Goal: Transaction & Acquisition: Subscribe to service/newsletter

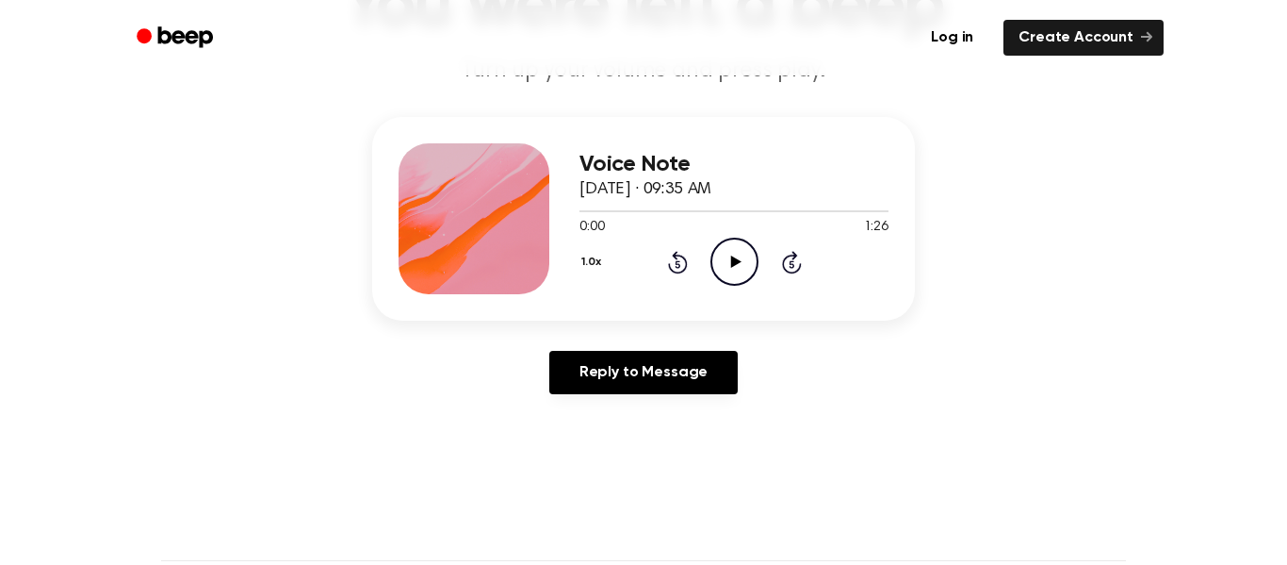
scroll to position [196, 0]
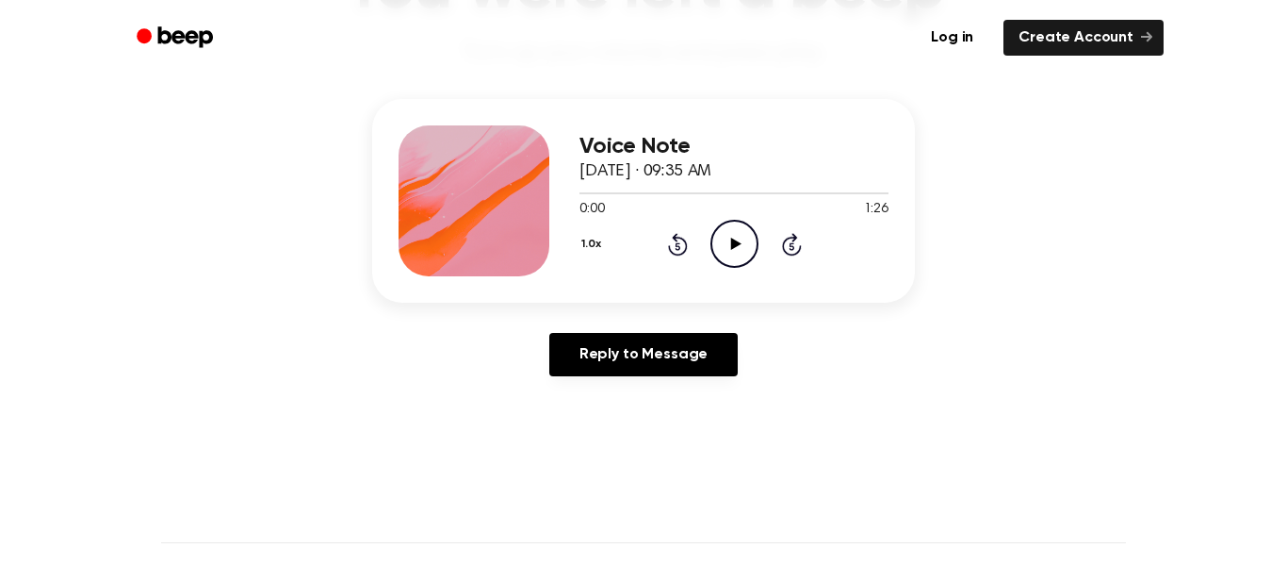
click at [748, 244] on icon "Play Audio" at bounding box center [735, 244] width 48 height 48
click at [730, 238] on icon at bounding box center [735, 243] width 10 height 12
drag, startPoint x: 595, startPoint y: 188, endPoint x: 541, endPoint y: 198, distance: 54.7
click at [541, 198] on div "Voice Note [DATE] · 09:35 AM 0:04 1:26 Your browser does not support the [objec…" at bounding box center [643, 201] width 543 height 204
click at [762, 137] on h3 "Voice Note" at bounding box center [734, 146] width 309 height 25
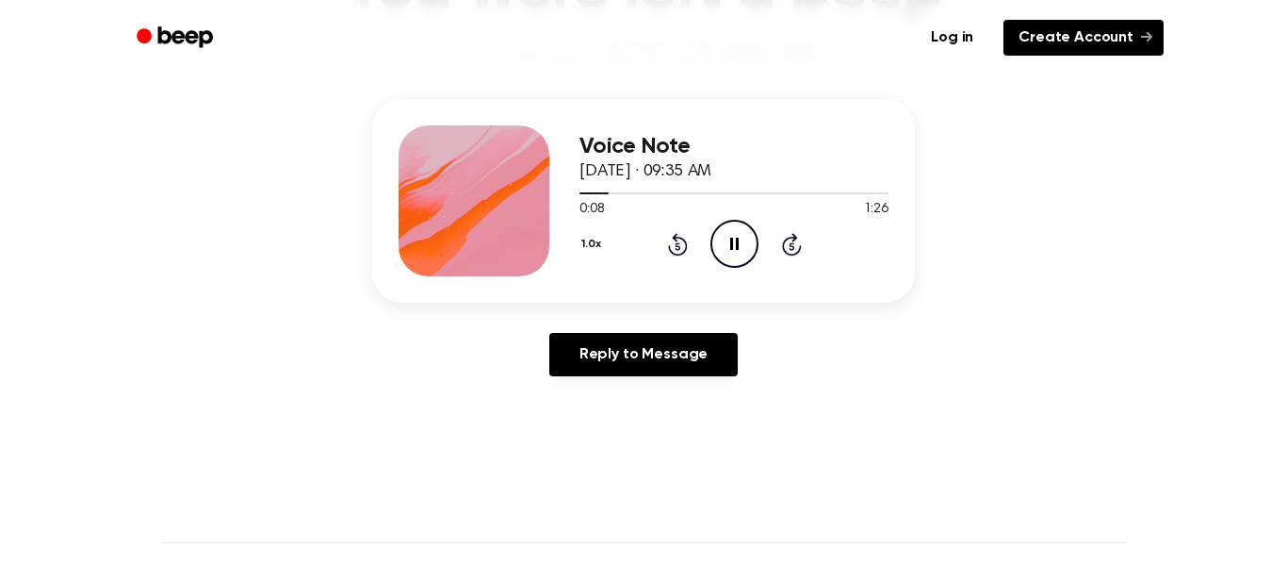
click at [1109, 37] on link "Create Account" at bounding box center [1084, 38] width 160 height 36
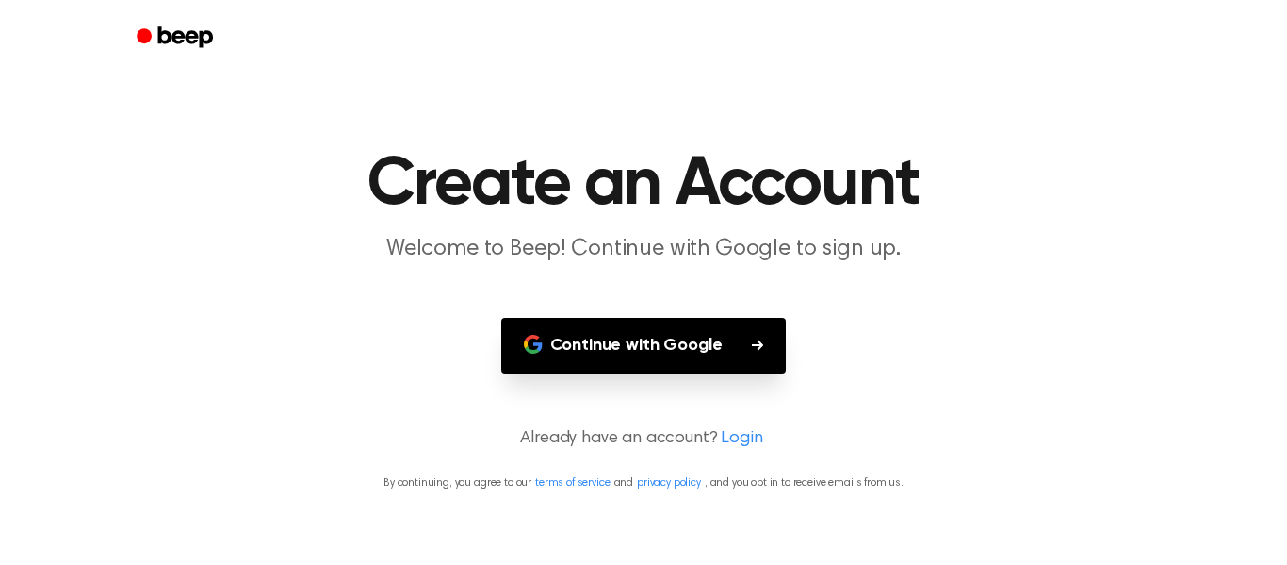
click at [772, 347] on button "Continue with Google" at bounding box center [644, 346] width 286 height 56
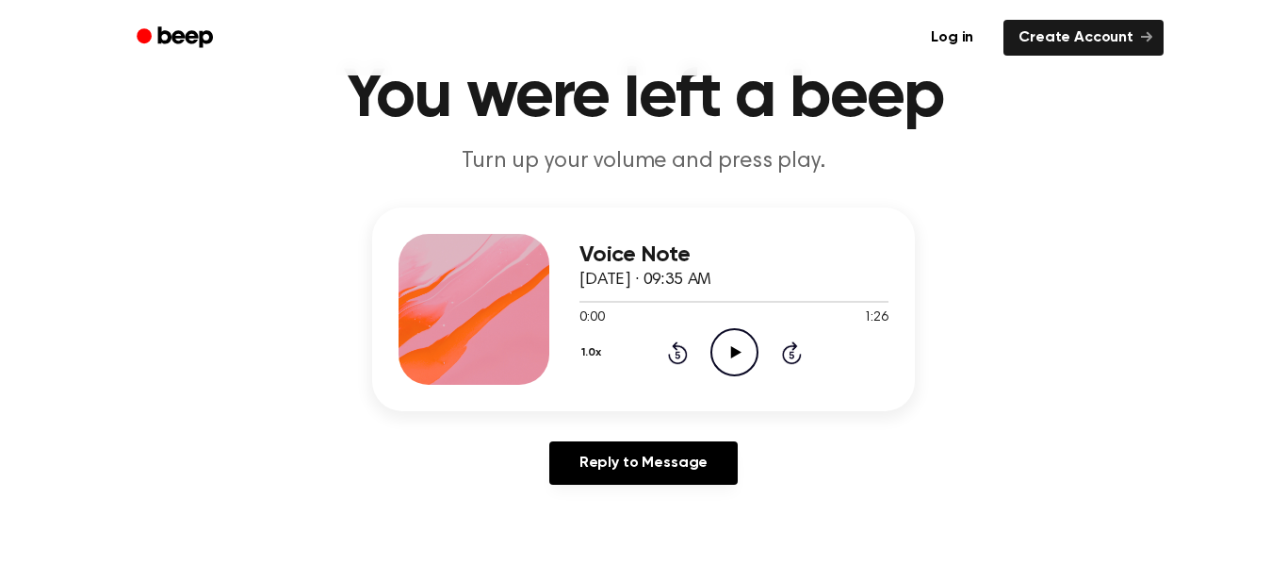
scroll to position [160, 0]
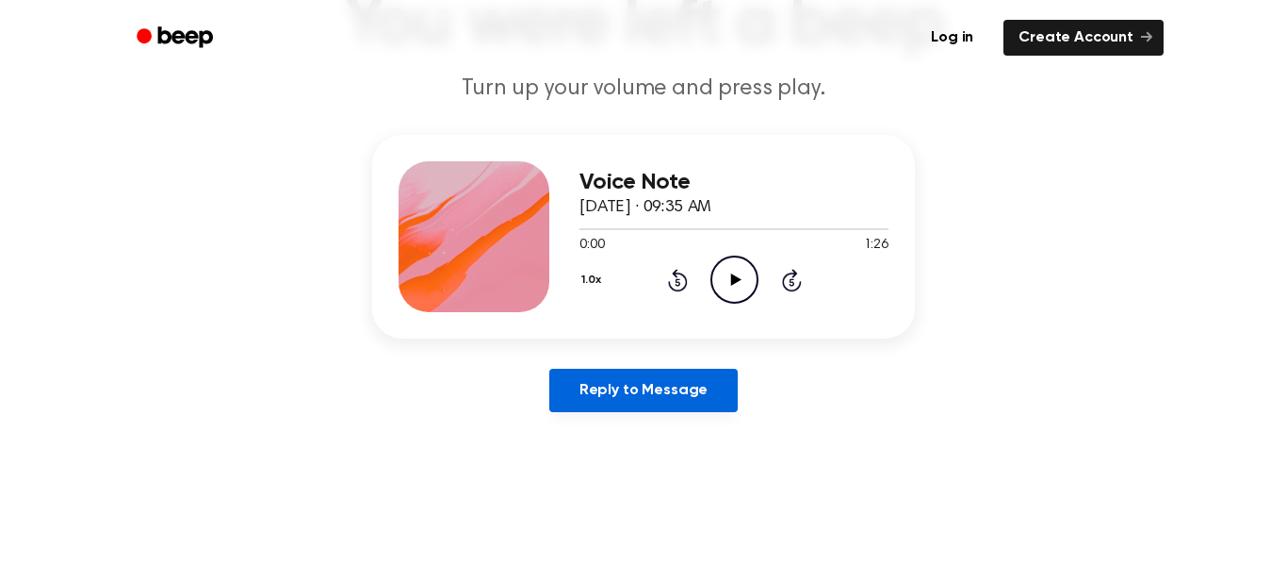
click at [701, 378] on link "Reply to Message" at bounding box center [643, 389] width 188 height 43
